Goal: Task Accomplishment & Management: Use online tool/utility

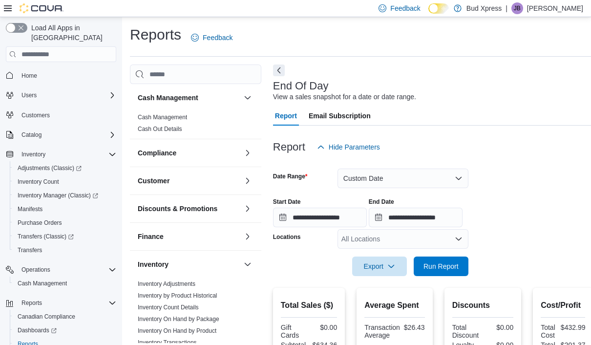
click at [442, 267] on span "Run Report" at bounding box center [440, 266] width 35 height 10
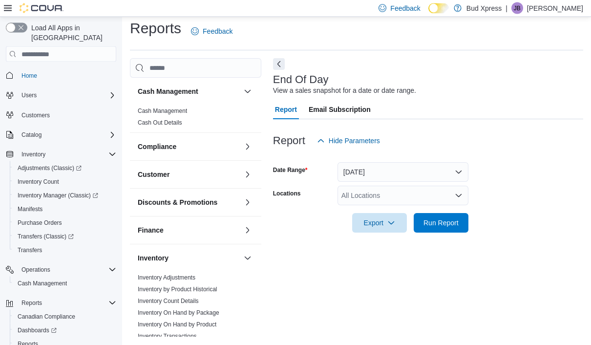
scroll to position [22, 0]
click at [440, 215] on span "Run Report" at bounding box center [441, 223] width 43 height 20
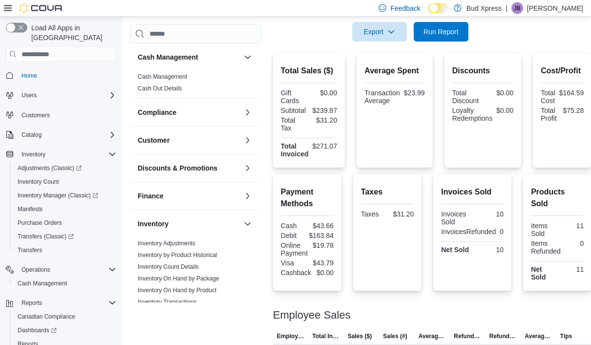
scroll to position [198, 0]
